Goal: Information Seeking & Learning: Learn about a topic

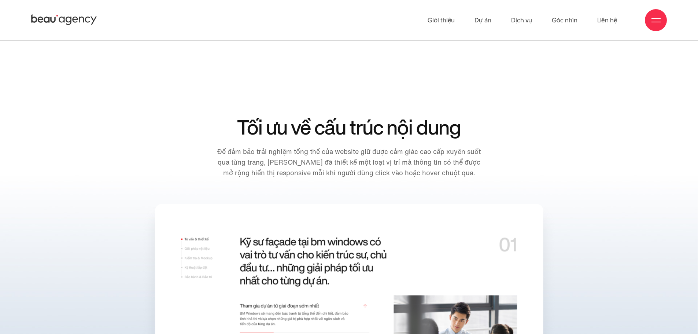
scroll to position [7666, 0]
click at [575, 130] on div "Tối ưu về cấu trúc nội dung Để đảm bảo trải nghiệm tổng thể của website giữ đượ…" at bounding box center [348, 159] width 643 height 84
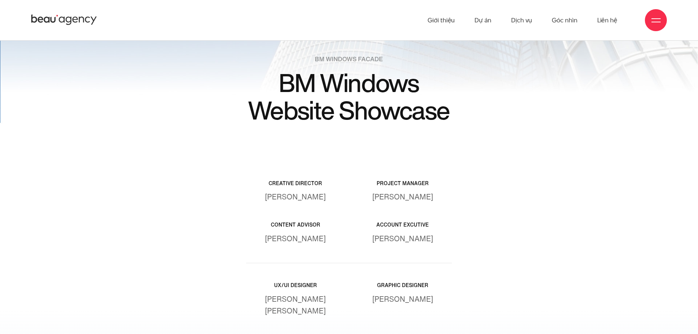
scroll to position [8915, 0]
drag, startPoint x: 265, startPoint y: 78, endPoint x: 531, endPoint y: 133, distance: 271.8
click at [531, 133] on div "BM WINDOWS FACADE BM Windows Website Showcase Creative Director [PERSON_NAME] p…" at bounding box center [348, 301] width 643 height 493
click at [533, 134] on div "BM WINDOWS FACADE BM Windows Website Showcase Creative Director [PERSON_NAME] p…" at bounding box center [348, 301] width 643 height 493
drag, startPoint x: 370, startPoint y: 104, endPoint x: 375, endPoint y: 88, distance: 16.9
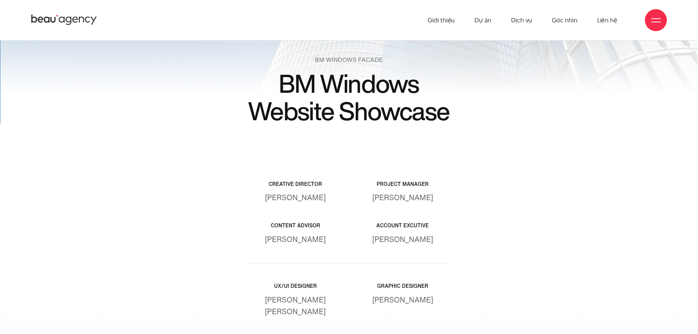
click at [218, 91] on div "BM WINDOWS FACADE BM Windows Website Showcase Creative Director [PERSON_NAME] p…" at bounding box center [348, 301] width 643 height 493
click at [382, 88] on h2 "BM Windows Website Showcase" at bounding box center [349, 97] width 206 height 55
drag, startPoint x: 340, startPoint y: 99, endPoint x: 319, endPoint y: 84, distance: 26.5
click at [260, 83] on div "BM WINDOWS FACADE BM Windows Website Showcase Creative Director [PERSON_NAME] p…" at bounding box center [348, 301] width 643 height 493
click at [319, 84] on h2 "BM Windows Website Showcase" at bounding box center [349, 97] width 206 height 55
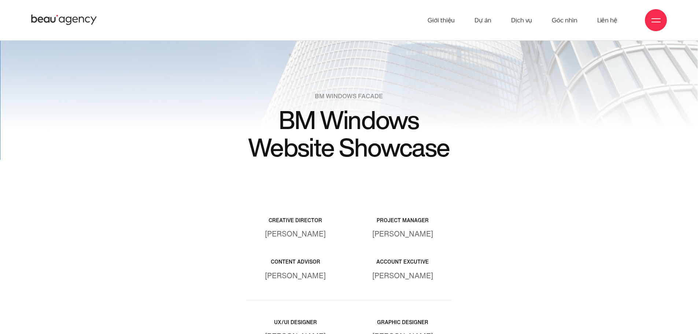
scroll to position [8879, 0]
click at [476, 126] on div "BM WINDOWS FACADE BM Windows Website Showcase Creative Director [PERSON_NAME] p…" at bounding box center [348, 338] width 643 height 493
click at [459, 152] on div "BM WINDOWS FACADE BM Windows Website Showcase Creative Director [PERSON_NAME] p…" at bounding box center [348, 338] width 643 height 493
click at [424, 138] on h2 "BM Windows Website Showcase" at bounding box center [349, 134] width 206 height 55
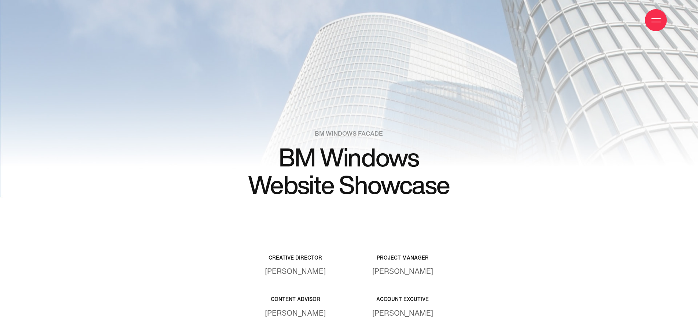
scroll to position [8842, 0]
